Goal: Task Accomplishment & Management: Complete application form

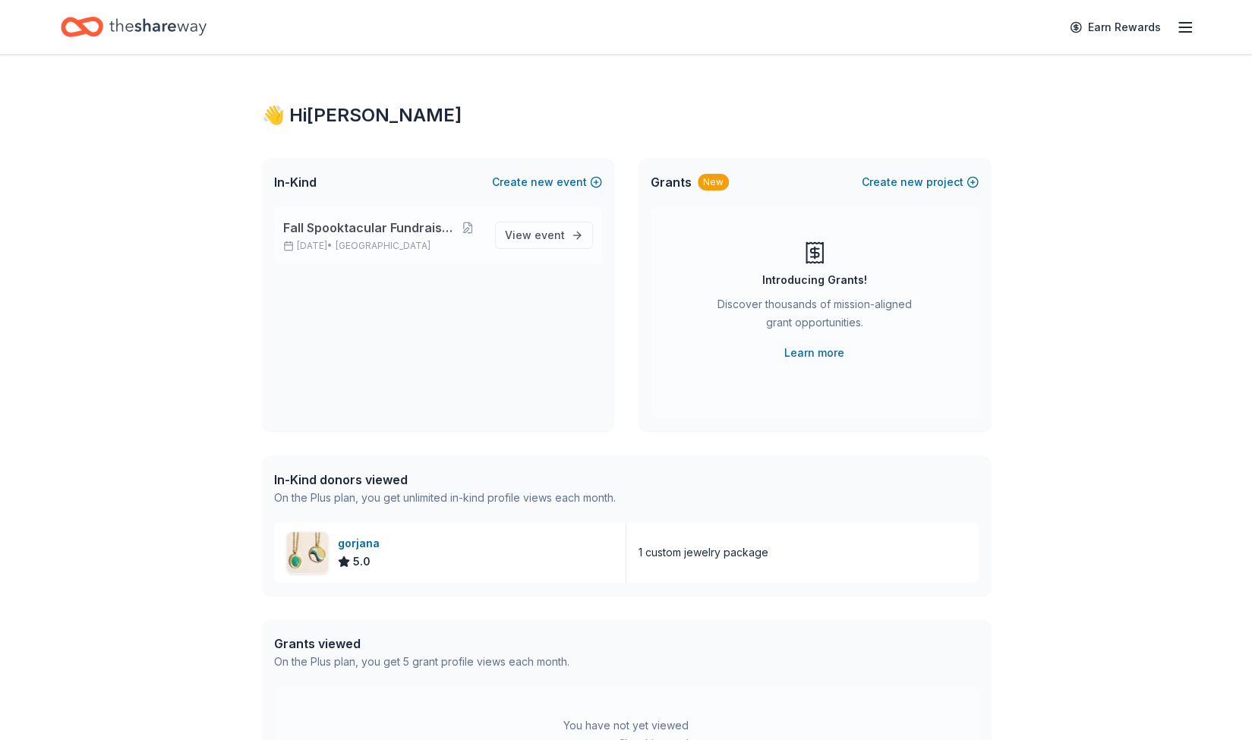
click at [399, 226] on span "Fall Spooktacular Fundraiser" at bounding box center [367, 228] width 169 height 18
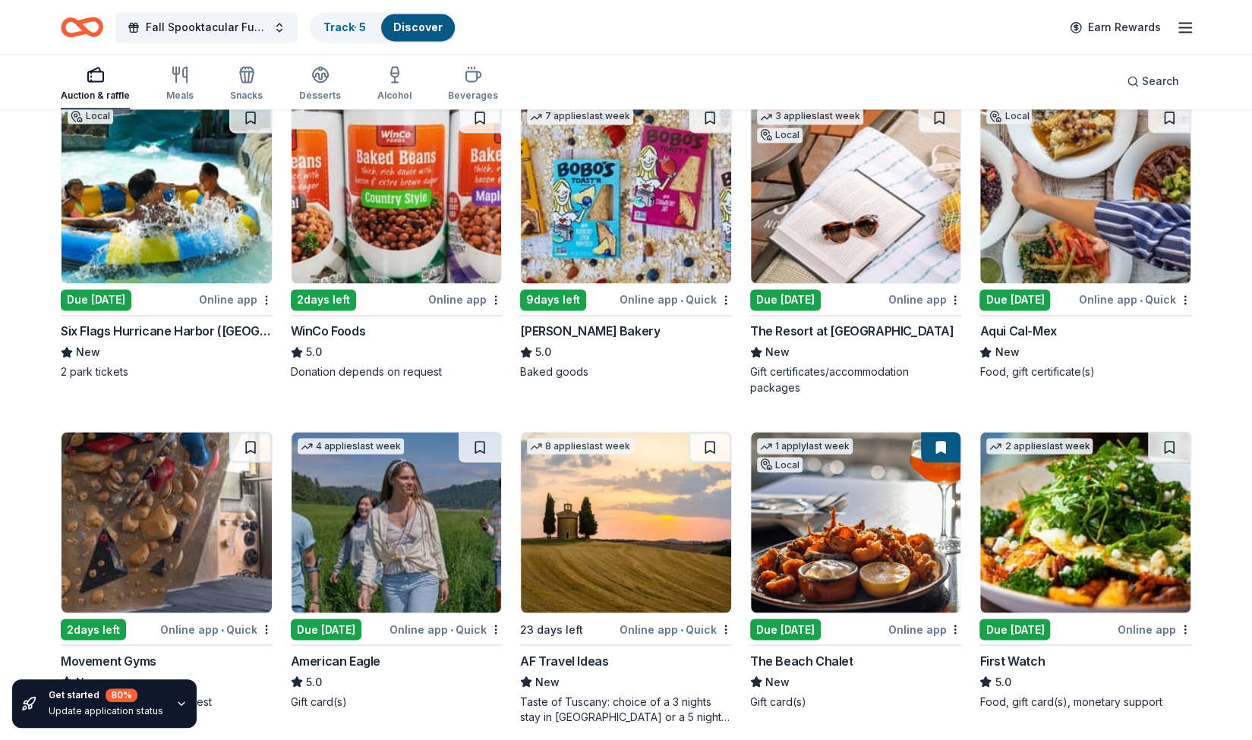
scroll to position [1503, 0]
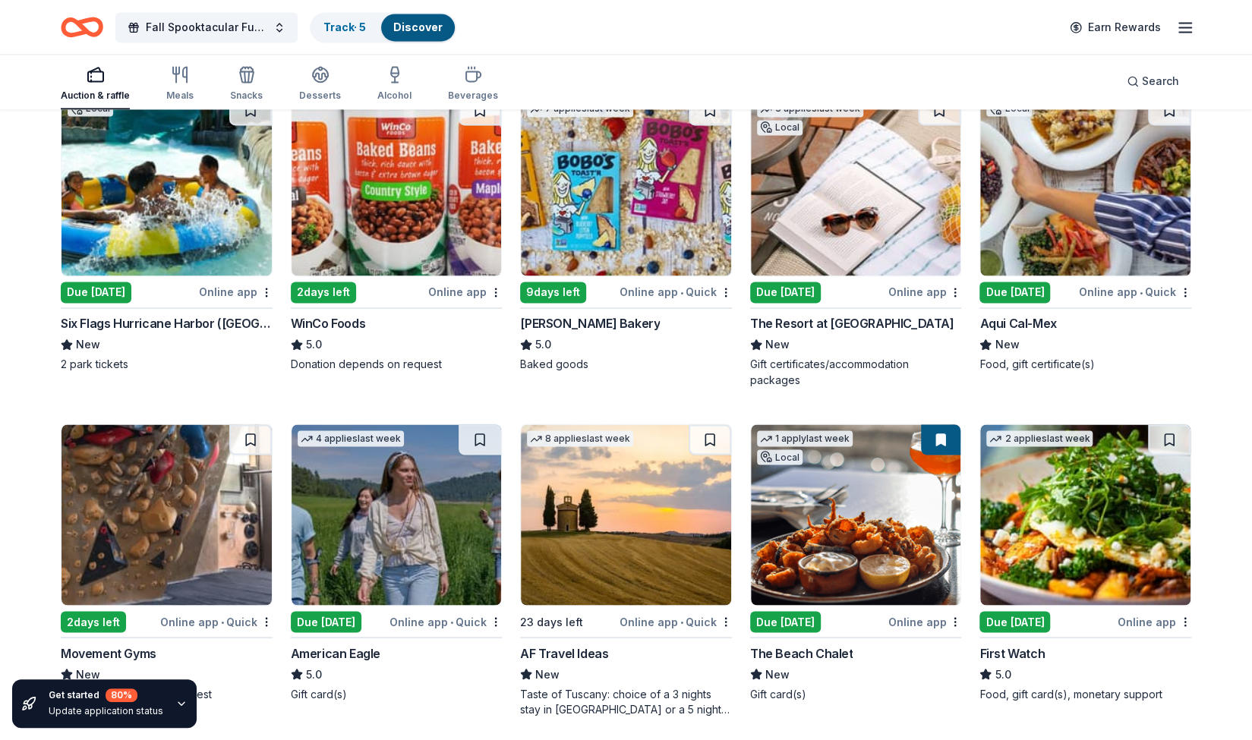
click at [778, 291] on div "Due [DATE]" at bounding box center [785, 292] width 71 height 21
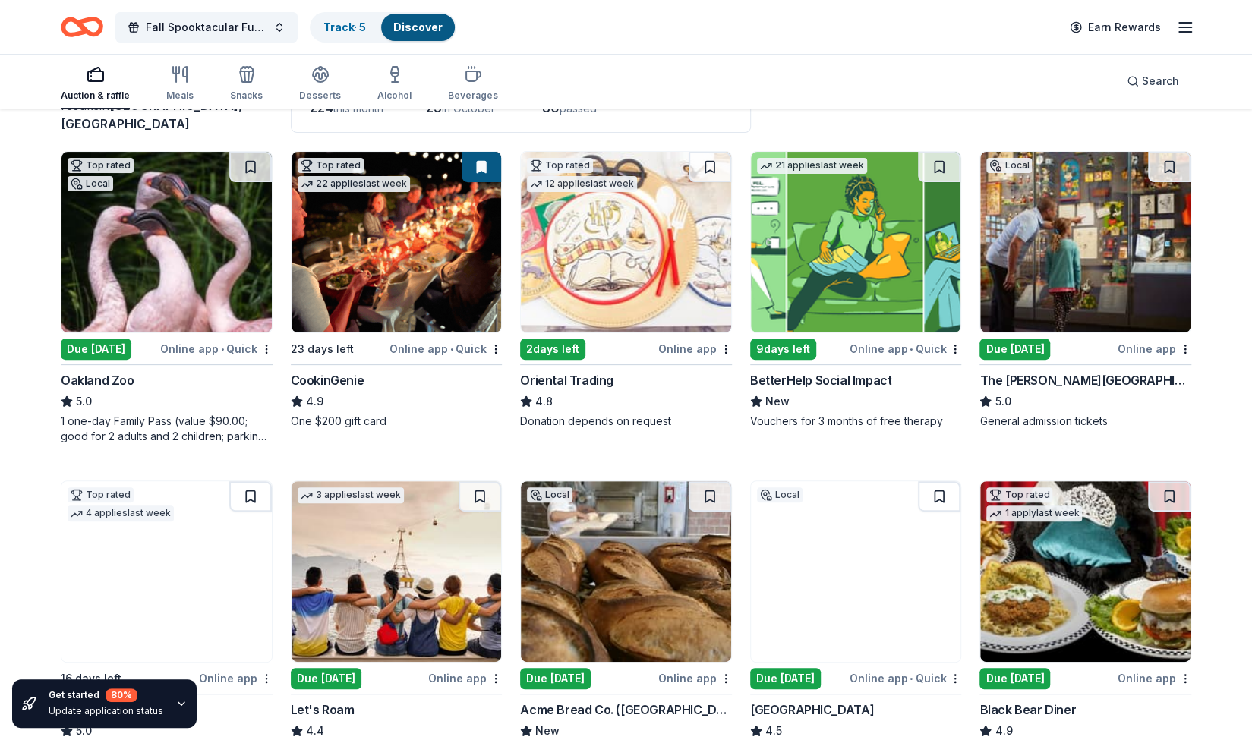
scroll to position [128, 0]
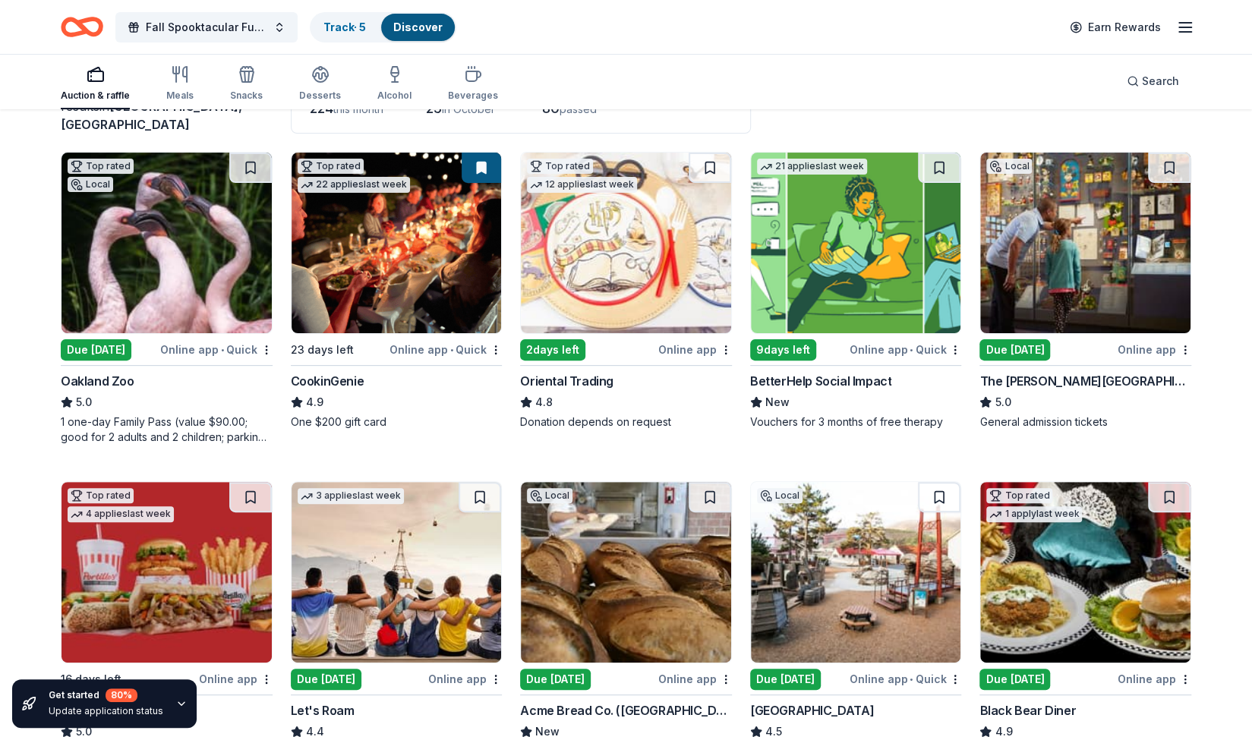
click at [203, 239] on img at bounding box center [167, 243] width 210 height 181
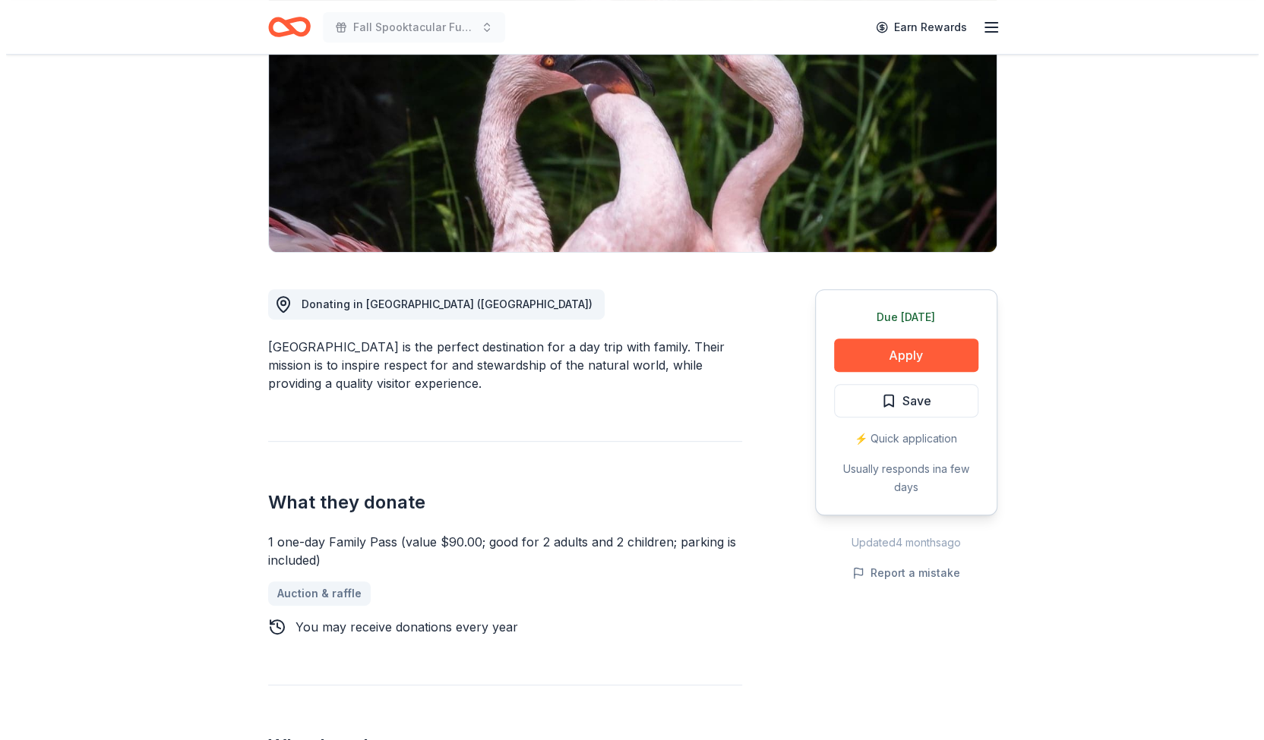
scroll to position [232, 0]
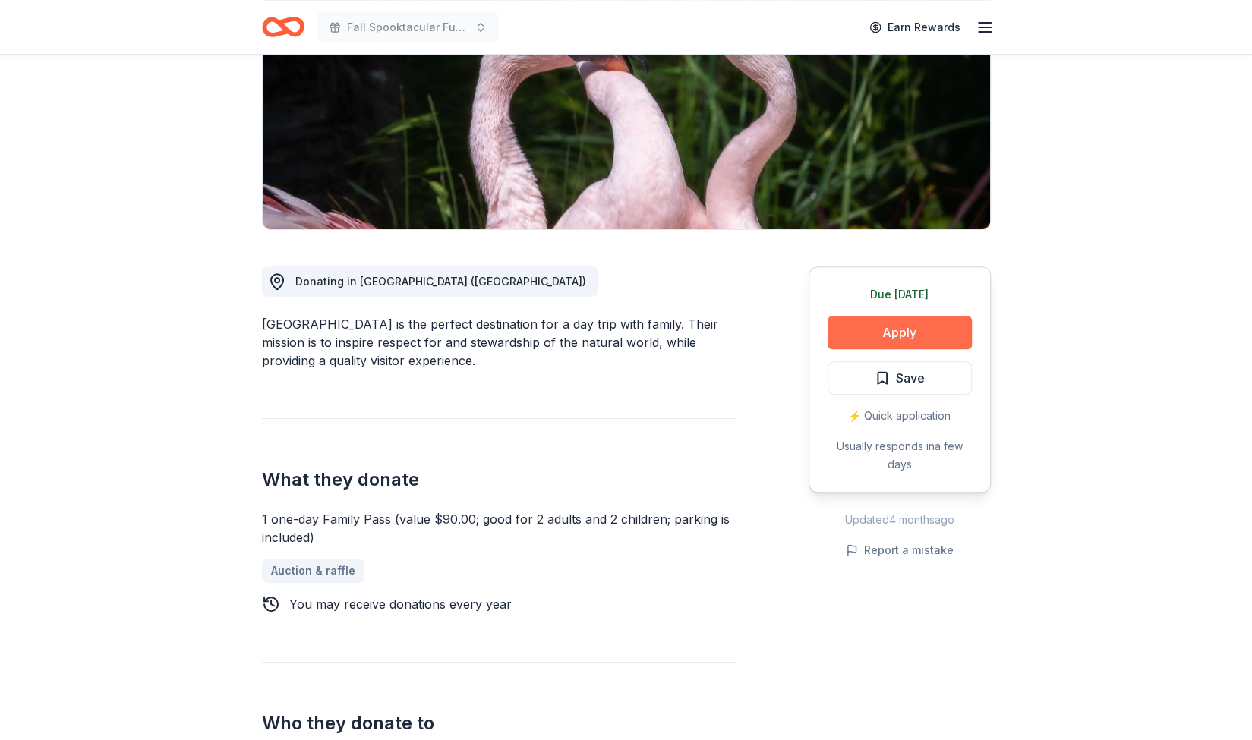
click at [876, 334] on button "Apply" at bounding box center [900, 332] width 144 height 33
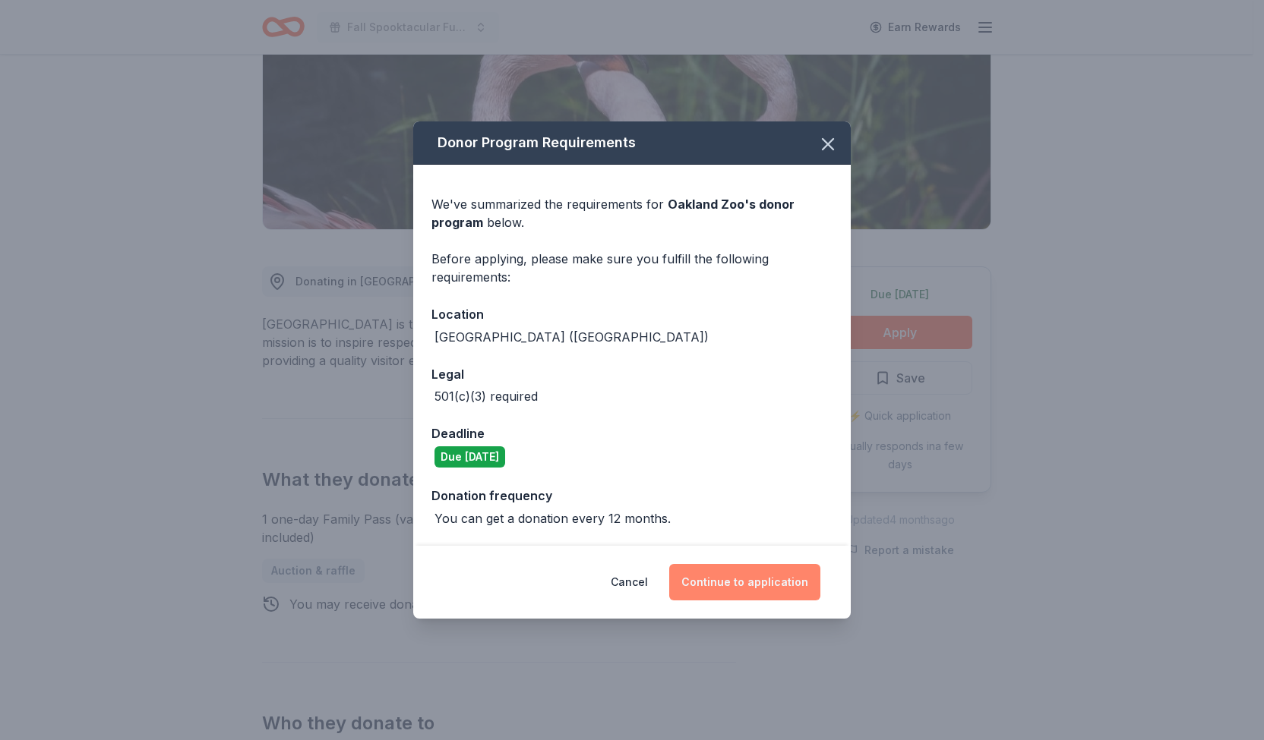
click at [708, 572] on button "Continue to application" at bounding box center [744, 582] width 151 height 36
